Goal: Task Accomplishment & Management: Manage account settings

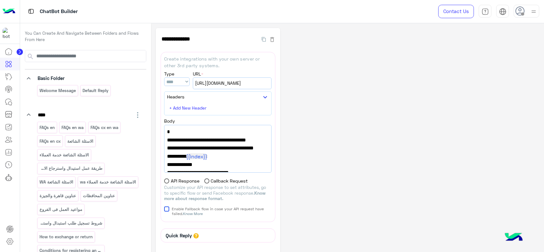
select select "****"
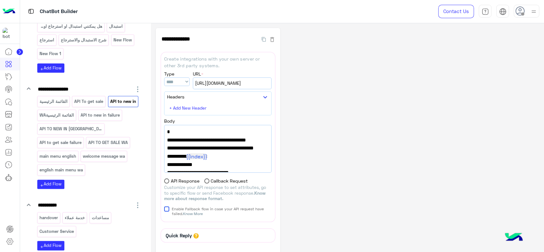
click at [4, 14] on img at bounding box center [9, 11] width 13 height 13
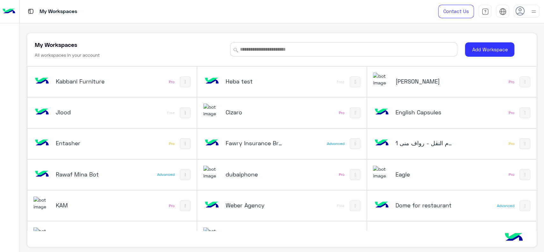
click at [118, 25] on div "My Workspaces All workspaces in your account Add Workspace Kabbani Furniture Pr…" at bounding box center [282, 137] width 524 height 229
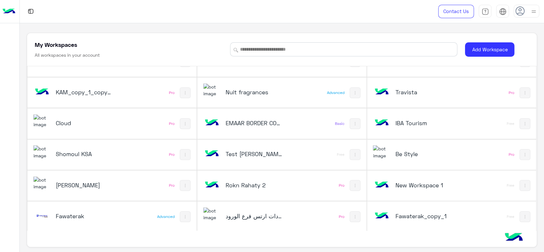
click at [79, 209] on div "Fawaterak" at bounding box center [80, 217] width 94 height 18
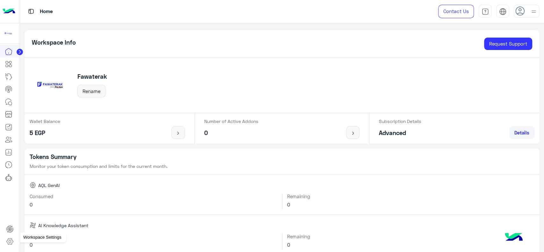
click at [11, 242] on icon at bounding box center [10, 242] width 2 height 2
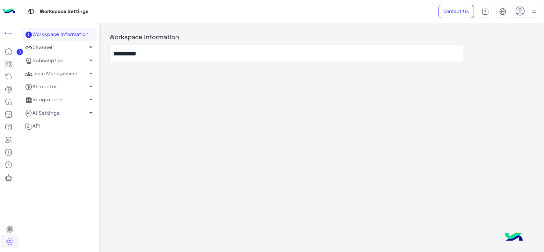
click at [77, 51] on link "Channel arrow_drop_down" at bounding box center [59, 47] width 75 height 13
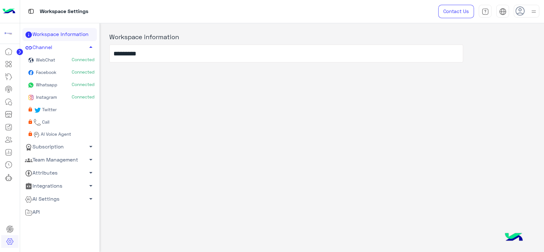
click at [59, 60] on link "WebChat Connected" at bounding box center [59, 60] width 75 height 12
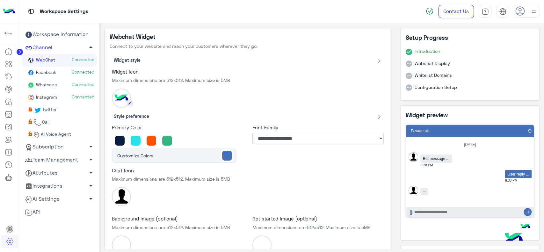
click at [130, 105] on circle at bounding box center [130, 103] width 6 height 6
click at [130, 101] on icon at bounding box center [129, 102] width 3 height 3
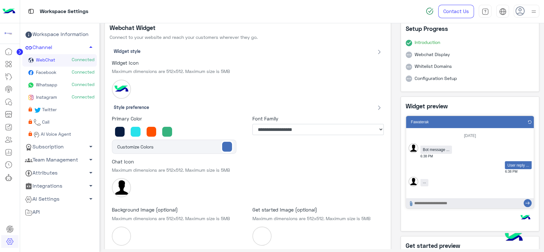
scroll to position [9, 0]
click at [377, 51] on icon "button" at bounding box center [379, 51] width 5 height 5
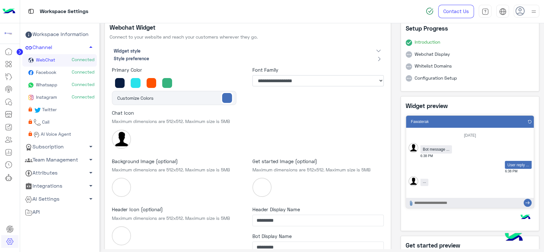
click at [377, 51] on icon "button" at bounding box center [378, 50] width 5 height 5
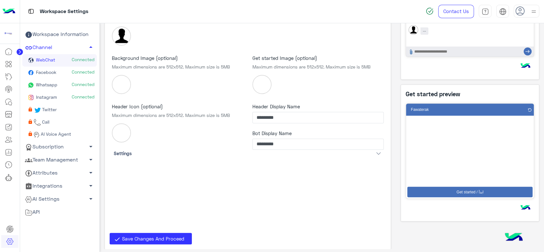
scroll to position [0, 0]
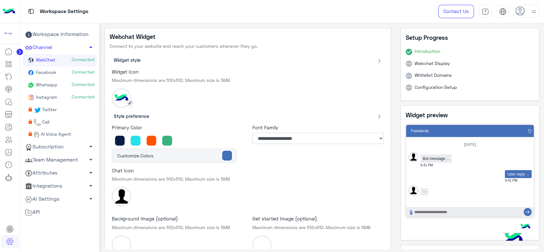
click at [131, 100] on circle at bounding box center [130, 103] width 6 height 6
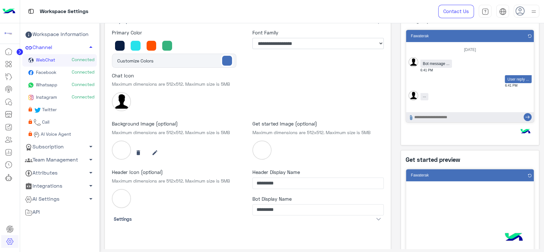
scroll to position [161, 0]
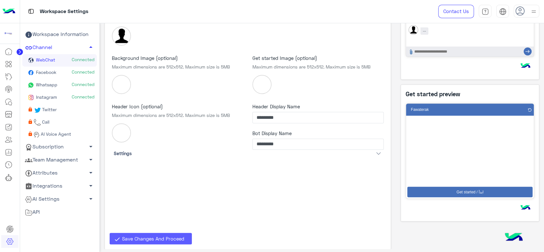
click at [154, 233] on button "Save Changes And Proceed" at bounding box center [151, 238] width 82 height 11
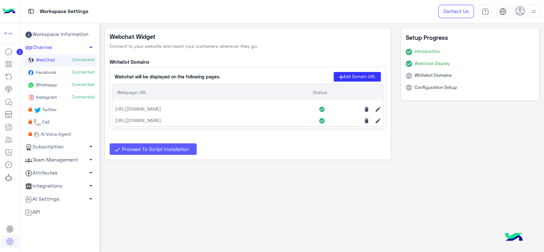
scroll to position [0, 0]
click at [367, 109] on icon at bounding box center [367, 109] width 4 height 5
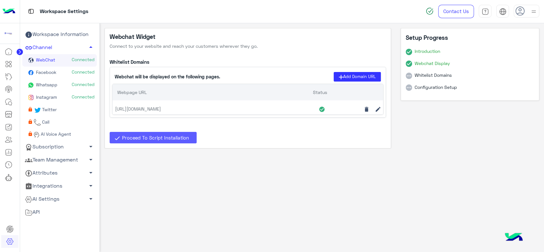
click at [141, 137] on span "Proceed To Script Installation" at bounding box center [155, 138] width 67 height 6
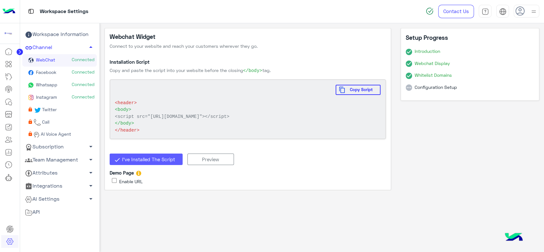
click at [51, 70] on span "Facebook" at bounding box center [46, 72] width 22 height 5
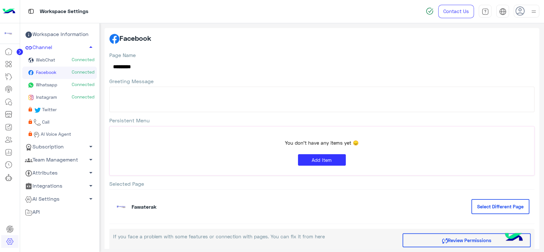
click at [58, 60] on link "WebChat Connected" at bounding box center [59, 60] width 75 height 12
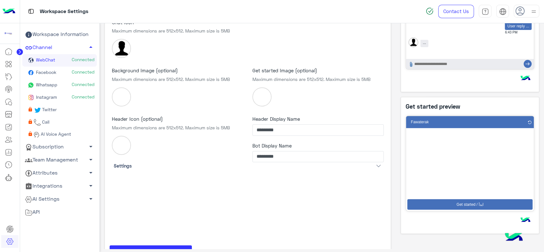
scroll to position [161, 0]
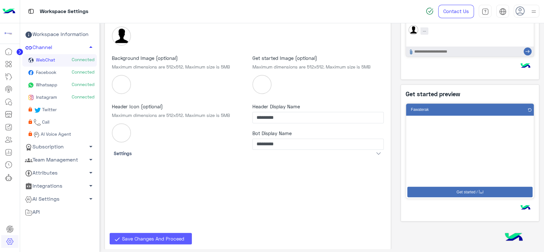
click at [161, 237] on span "Save Changes And Proceed" at bounding box center [153, 239] width 62 height 6
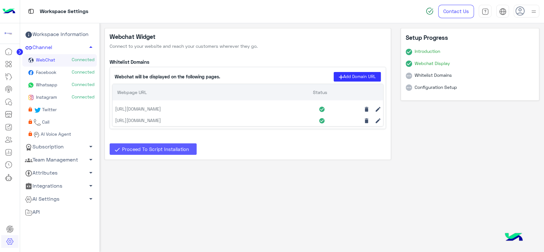
drag, startPoint x: 179, startPoint y: 121, endPoint x: 115, endPoint y: 122, distance: 64.4
click at [115, 122] on p "https://fawaterk.com/arabic/" at bounding box center [214, 120] width 199 height 7
copy p "https://fawaterk.com/arabic/"
click at [367, 107] on icon at bounding box center [367, 109] width 4 height 5
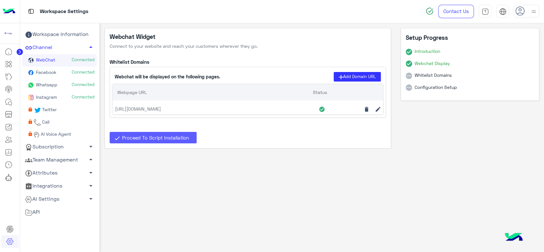
click at [187, 134] on button "Proceed To Script Installation" at bounding box center [153, 137] width 87 height 11
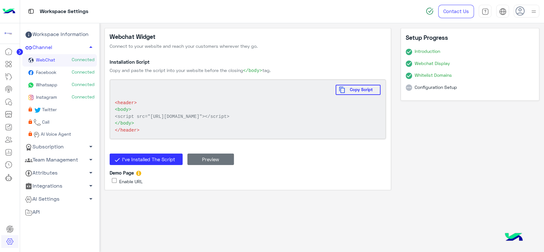
click at [200, 165] on button "Preview" at bounding box center [210, 159] width 47 height 11
click at [351, 91] on span "Copy Script" at bounding box center [361, 89] width 33 height 5
click at [352, 91] on span "Copy Script" at bounding box center [361, 89] width 33 height 5
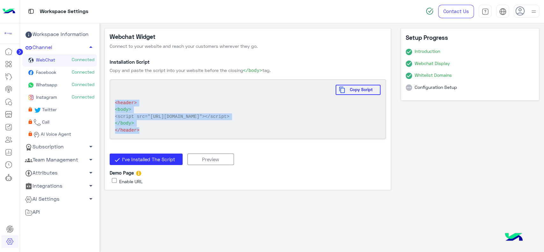
drag, startPoint x: 113, startPoint y: 102, endPoint x: 151, endPoint y: 140, distance: 53.9
click at [151, 139] on div "Copy Script <header> <body> <script src="https://widebot-webchat.s3.amazonaws.c…" at bounding box center [248, 109] width 277 height 60
copy span "<header> <body> <script src="https://widebot-webchat.s3.amazonaws.com/webchat-l…"
click at [143, 162] on span "I’ve Installed The Script" at bounding box center [148, 160] width 53 height 6
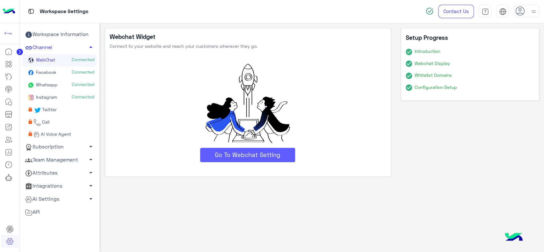
click at [216, 158] on button "Go To Webchat Setting" at bounding box center [247, 155] width 95 height 14
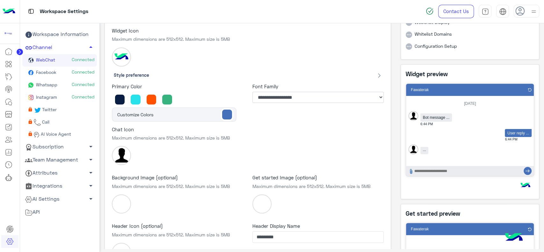
scroll to position [41, 0]
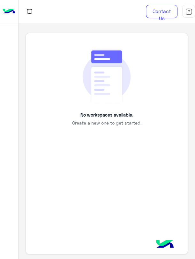
scroll to position [2, 0]
